Goal: Check status: Check status

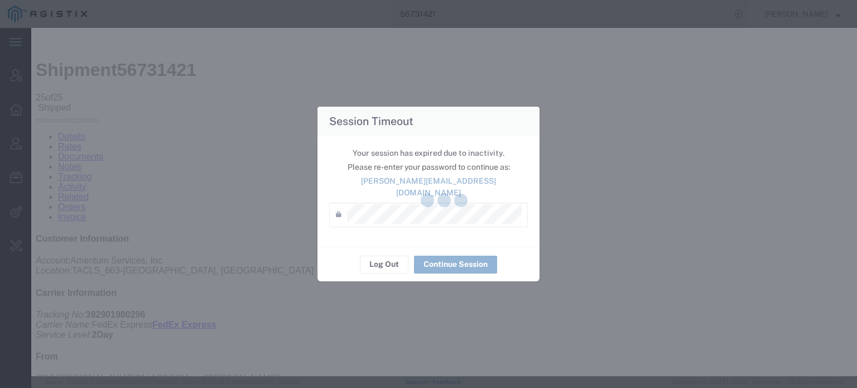
scroll to position [612, 0]
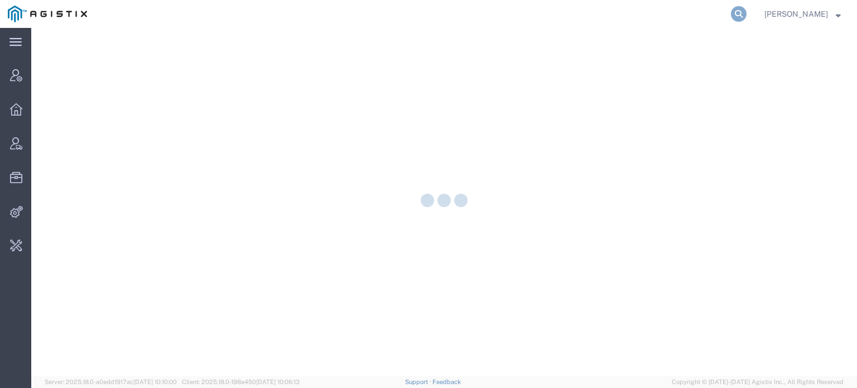
click at [738, 15] on icon at bounding box center [739, 14] width 16 height 16
paste input "49526564"
type input "49526564"
